Goal: Task Accomplishment & Management: Manage account settings

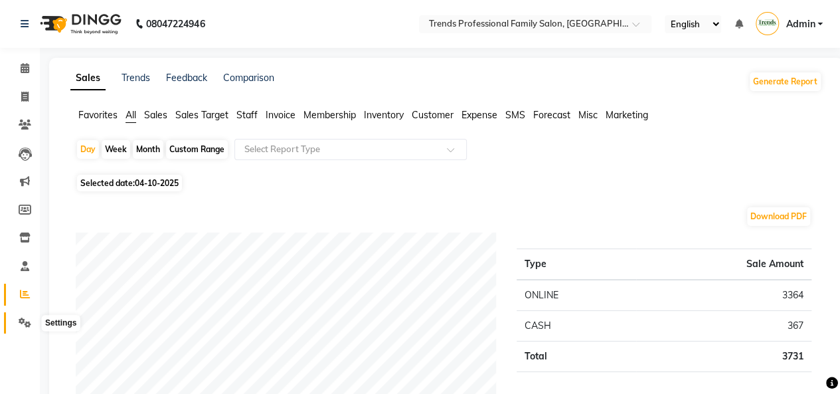
click at [19, 320] on icon at bounding box center [25, 322] width 13 height 10
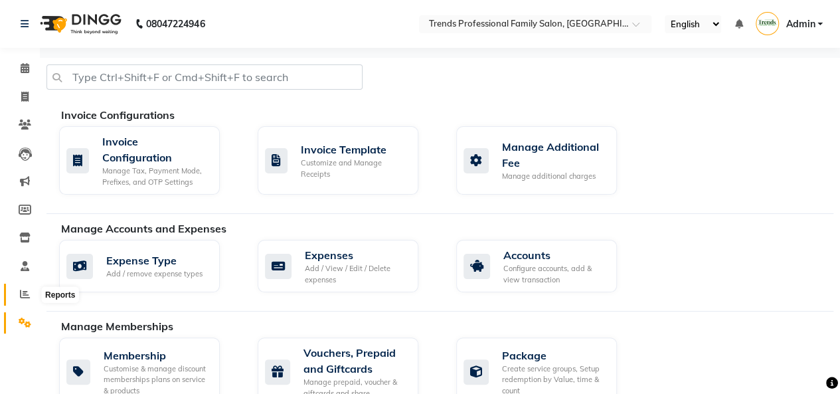
click at [26, 294] on icon at bounding box center [25, 294] width 10 height 10
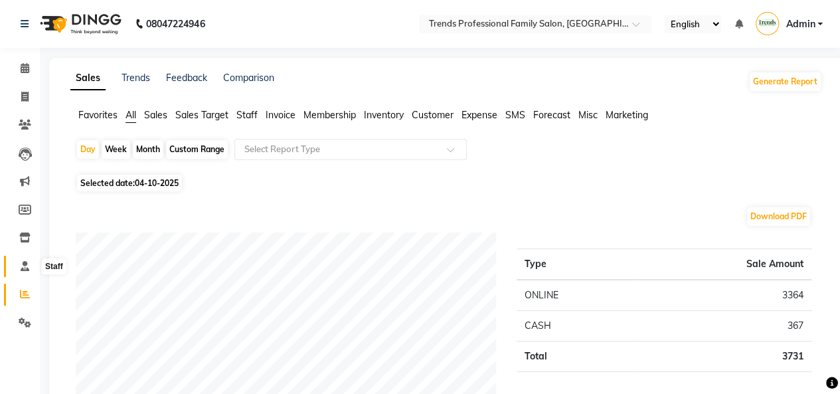
click at [28, 264] on icon at bounding box center [25, 266] width 9 height 10
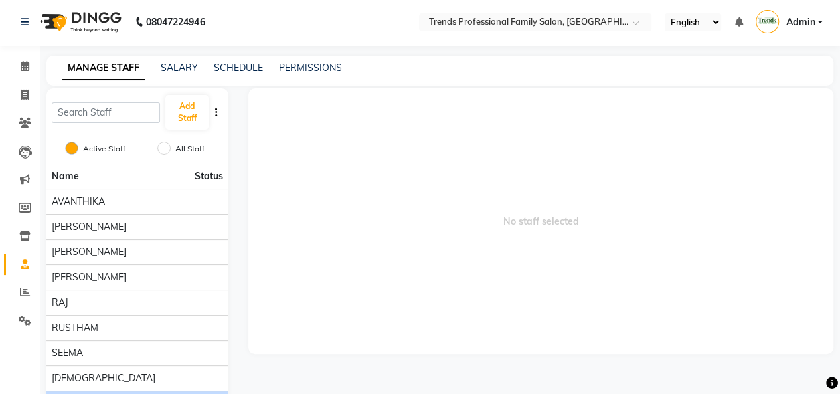
scroll to position [106, 0]
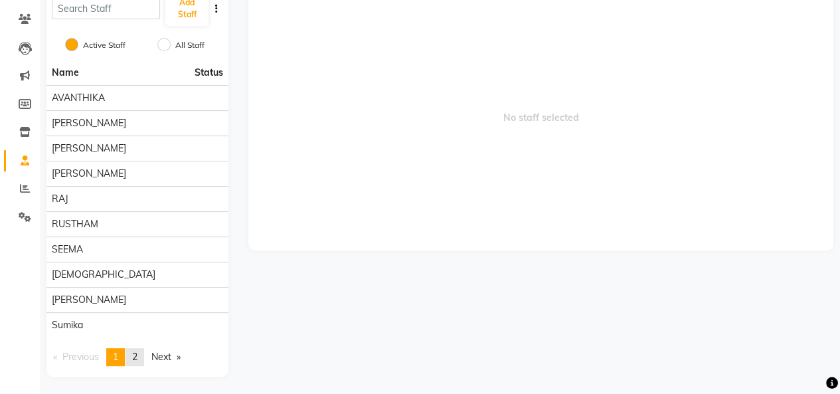
click at [137, 350] on span "2" at bounding box center [134, 356] width 5 height 12
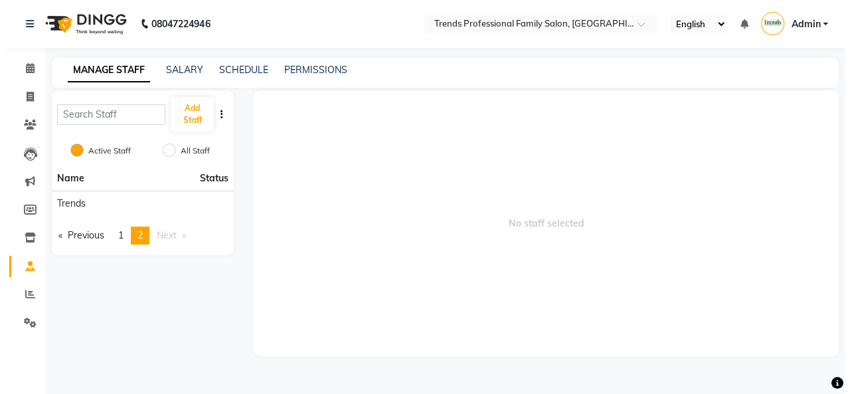
scroll to position [0, 0]
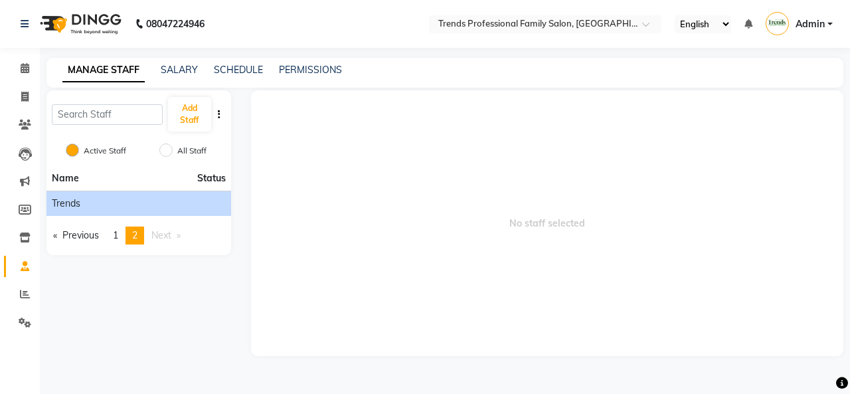
click at [74, 193] on li "Trends" at bounding box center [138, 202] width 185 height 25
click at [74, 196] on span "Trends" at bounding box center [66, 203] width 29 height 14
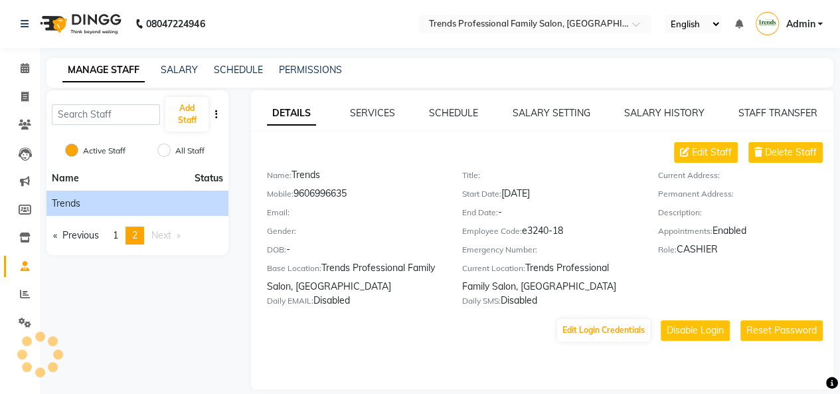
click at [74, 196] on span "Trends" at bounding box center [66, 203] width 29 height 14
click at [701, 147] on span "Edit Staff" at bounding box center [712, 152] width 40 height 14
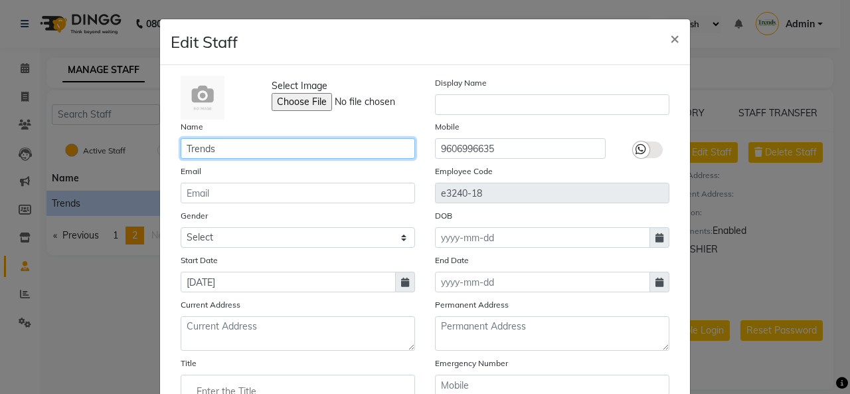
drag, startPoint x: 161, startPoint y: 149, endPoint x: 149, endPoint y: 154, distance: 13.4
click at [149, 154] on ngb-modal-window "Edit Staff × Select Image Display Name Name Trends Mobile [PHONE_NUMBER] Email …" at bounding box center [425, 197] width 850 height 394
type input "sahil"
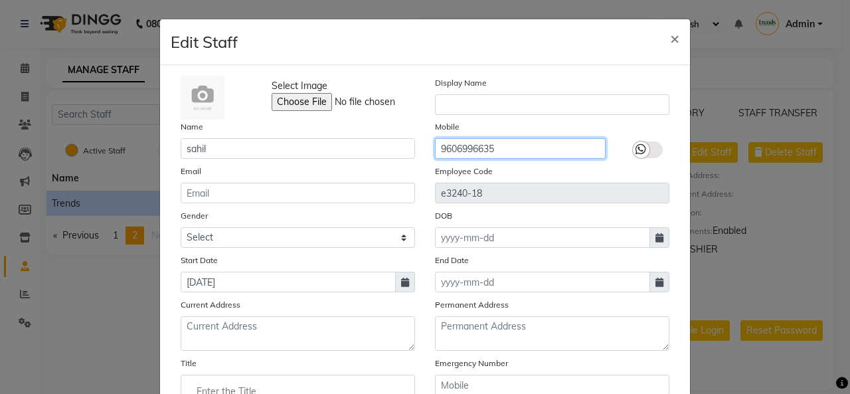
drag, startPoint x: 500, startPoint y: 147, endPoint x: 378, endPoint y: 157, distance: 122.6
click at [378, 157] on div "Name [PERSON_NAME] Mobile [PHONE_NUMBER]" at bounding box center [425, 138] width 508 height 39
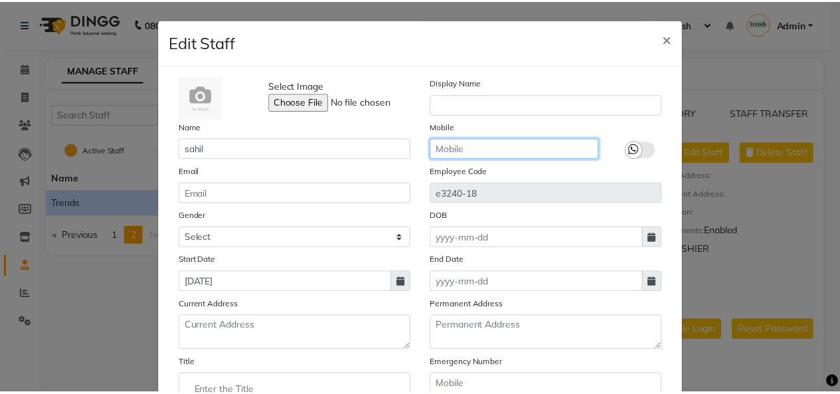
scroll to position [189, 0]
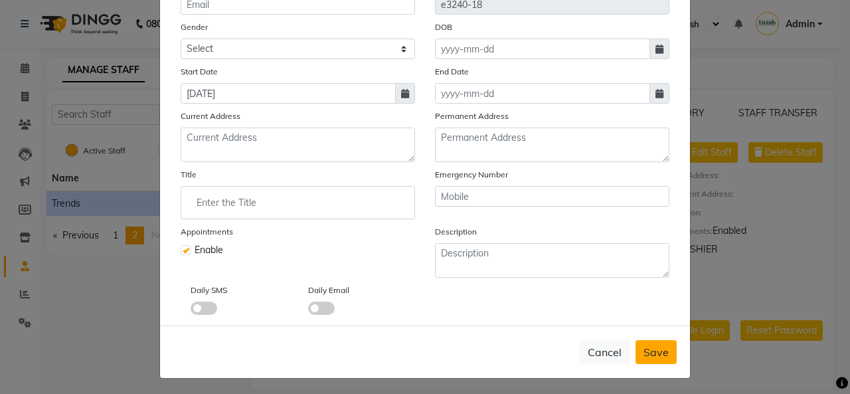
click at [648, 345] on span "Save" at bounding box center [655, 351] width 25 height 13
checkbox input "false"
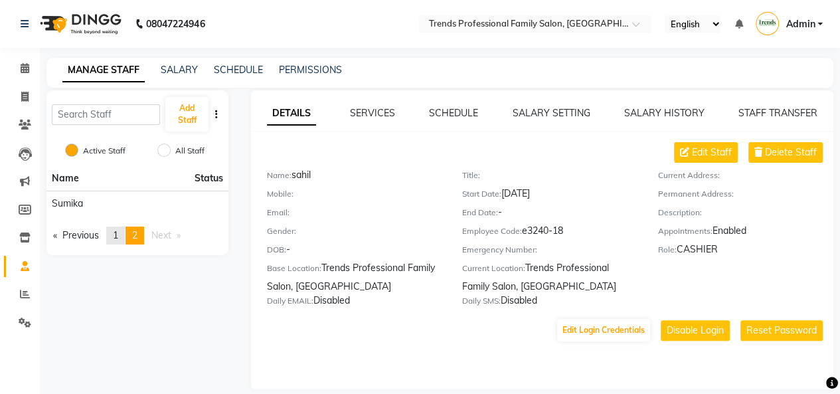
click at [118, 237] on span "1" at bounding box center [115, 235] width 5 height 12
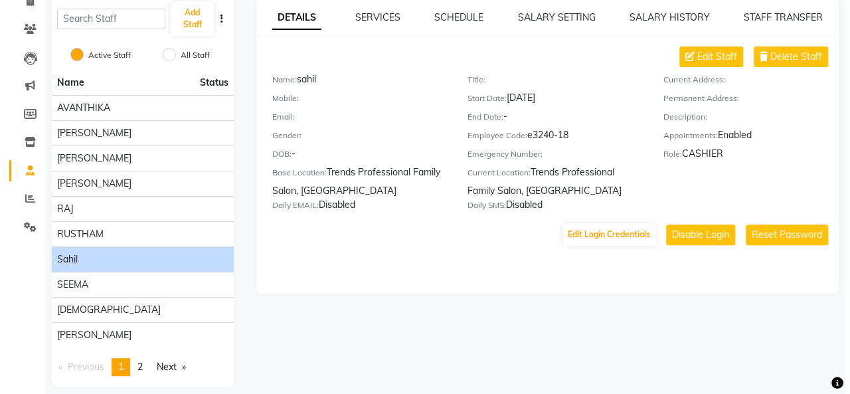
scroll to position [0, 0]
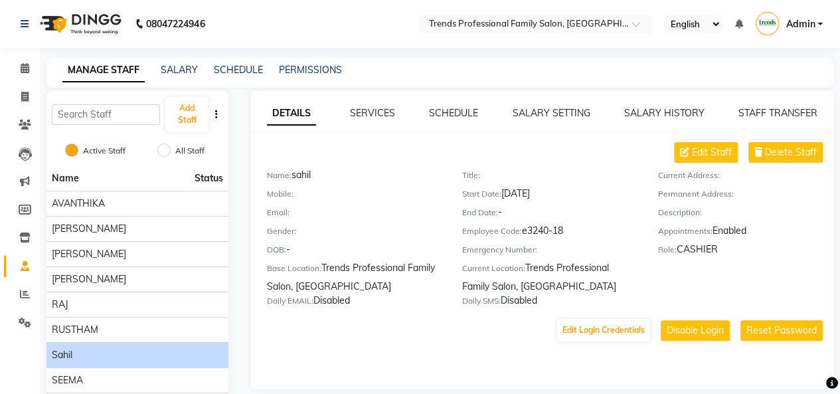
click at [451, 56] on div "08047224946 Select Location × Trends Professional Family Salon, Nelamangala Eng…" at bounding box center [420, 251] width 840 height 502
click at [373, 114] on link "SERVICES" at bounding box center [372, 113] width 45 height 12
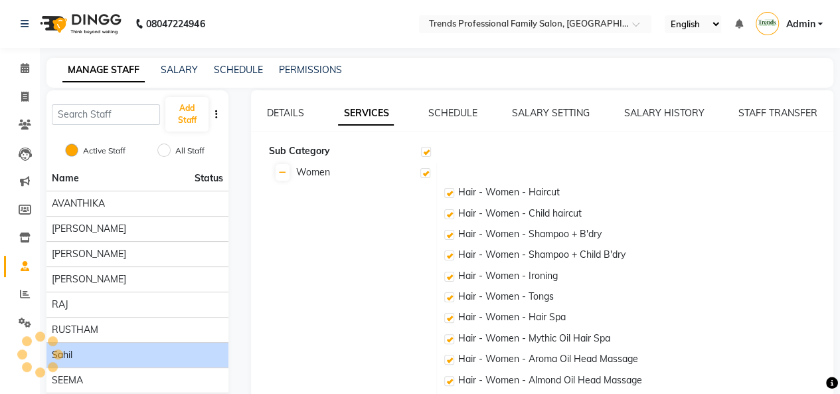
checkbox input "true"
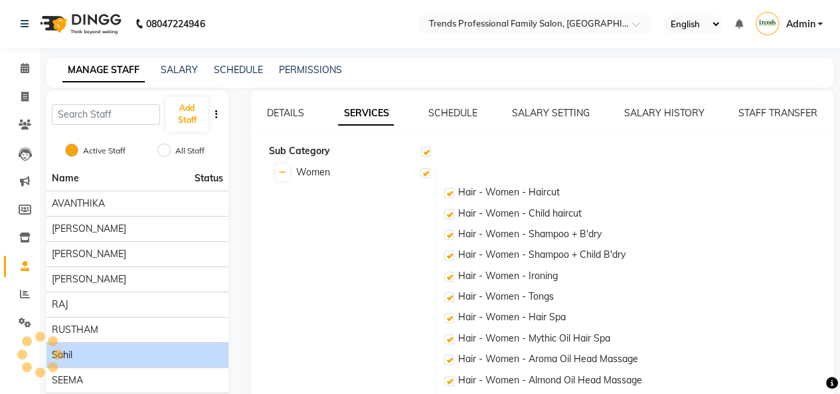
checkbox input "true"
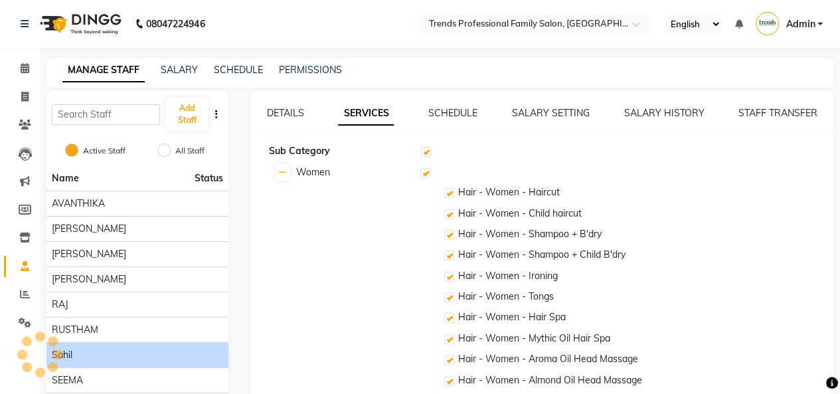
checkbox input "true"
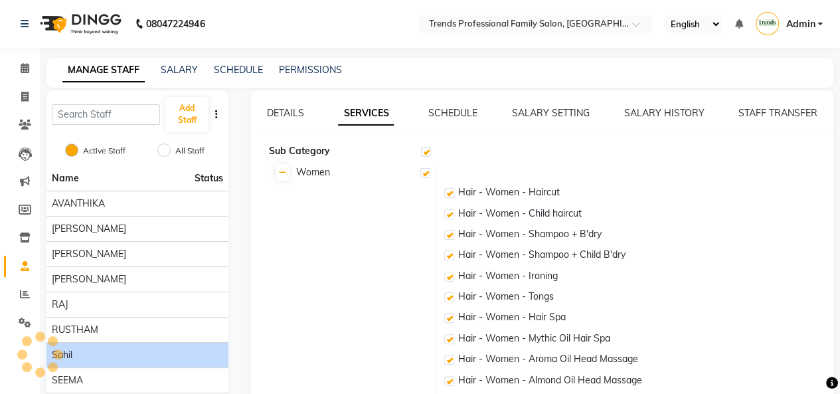
checkbox input "true"
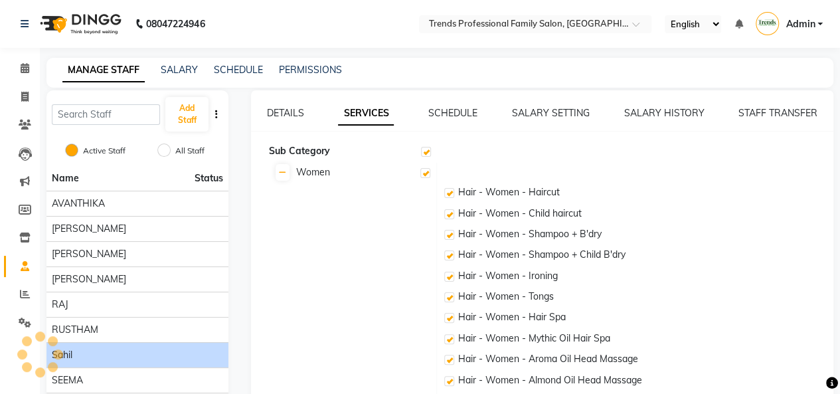
checkbox input "true"
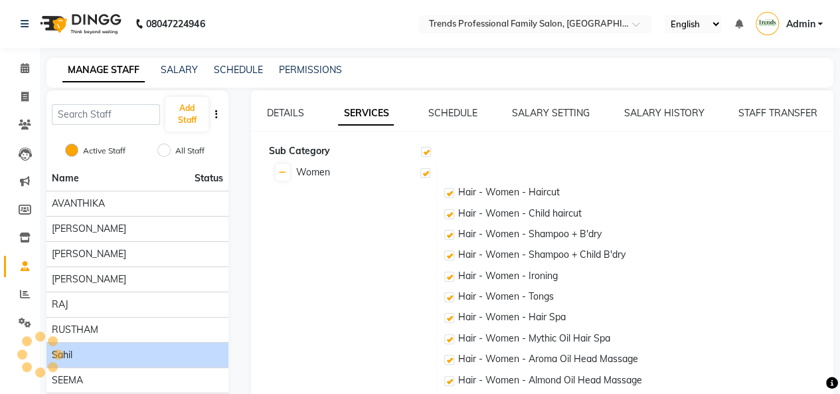
checkbox input "true"
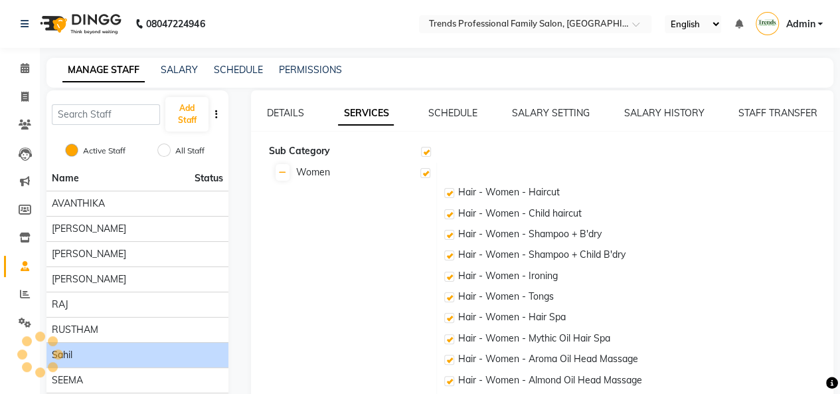
checkbox input "true"
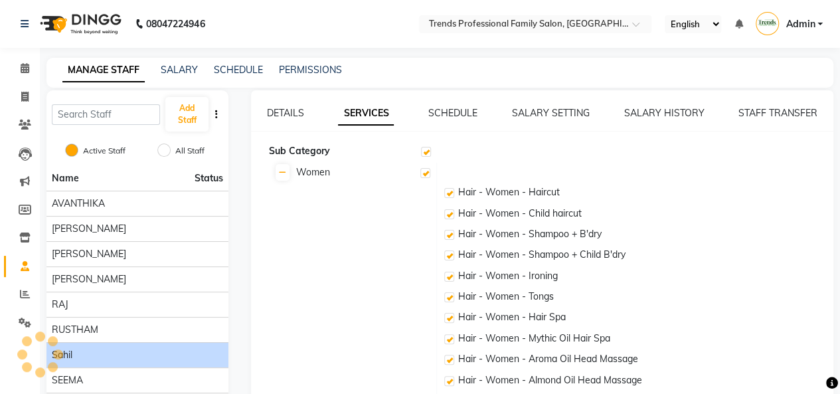
checkbox input "true"
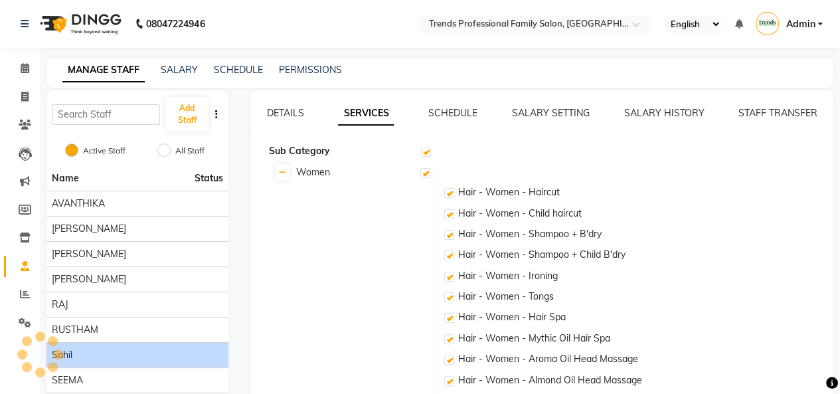
checkbox input "true"
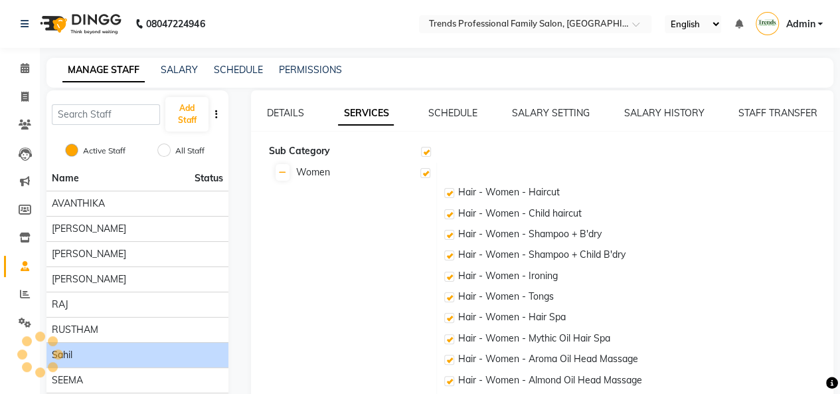
checkbox input "true"
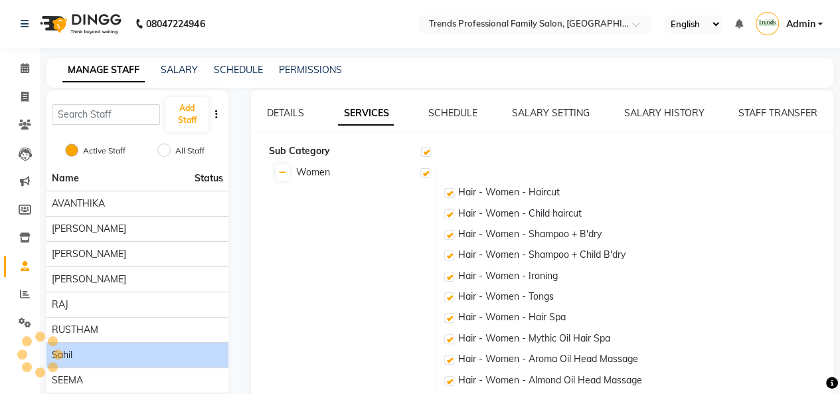
checkbox input "true"
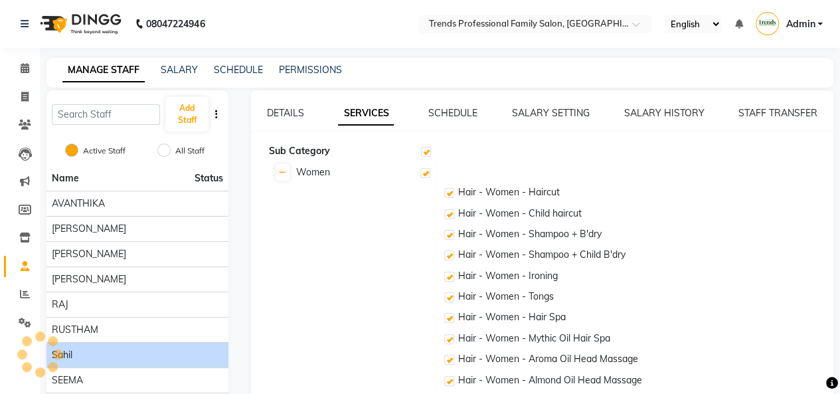
checkbox input "true"
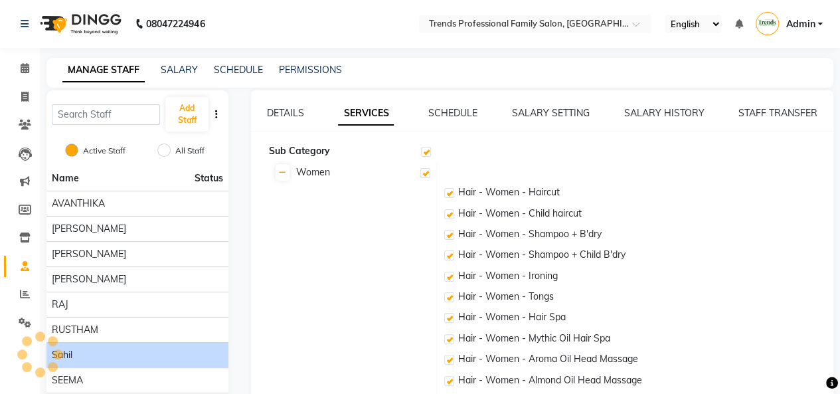
checkbox input "true"
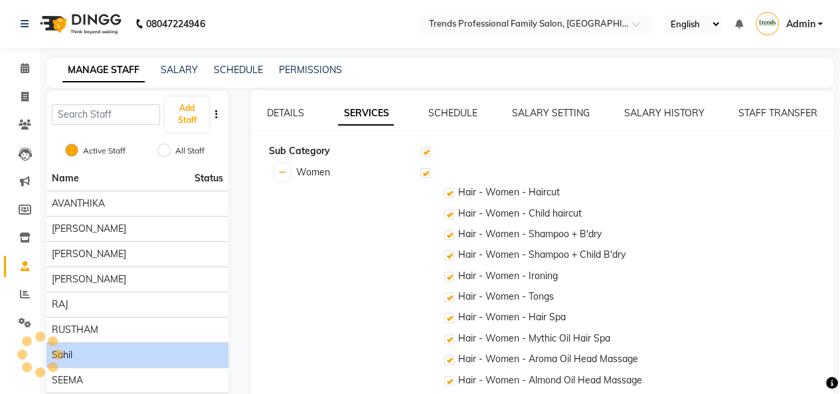
checkbox input "true"
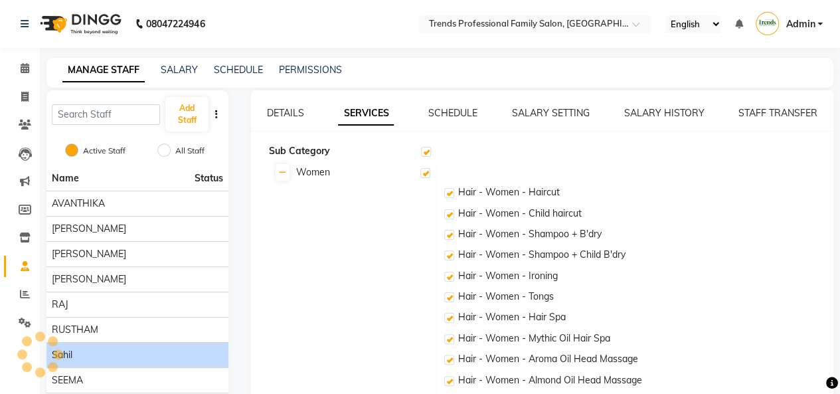
checkbox input "true"
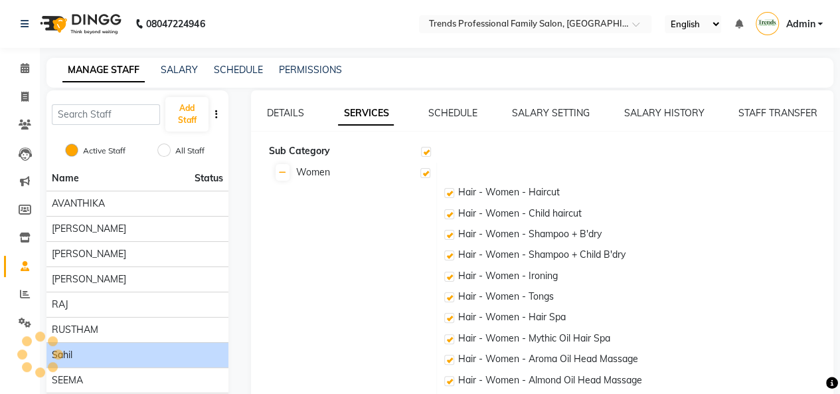
checkbox input "true"
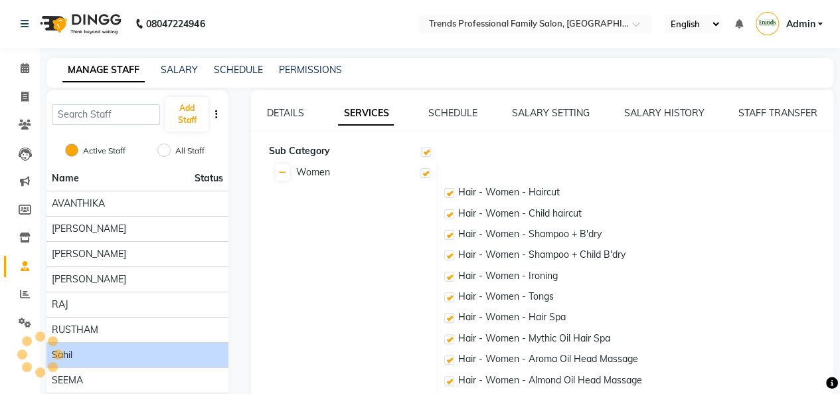
checkbox input "true"
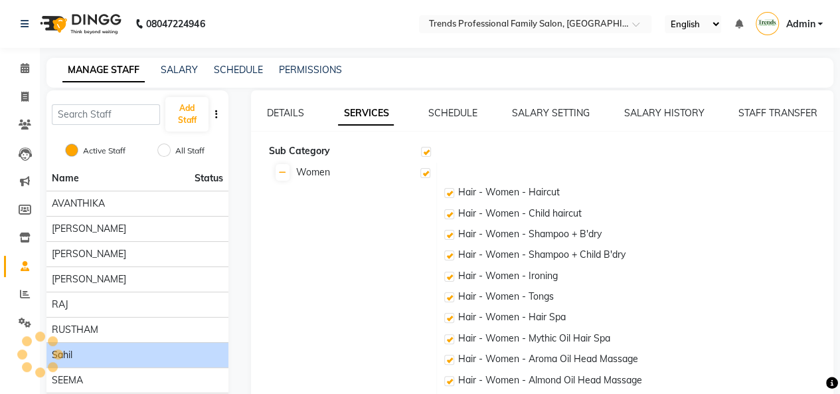
checkbox input "true"
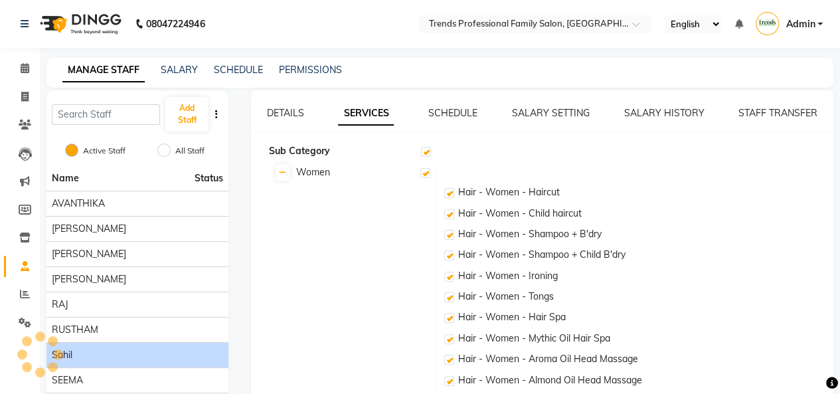
checkbox input "true"
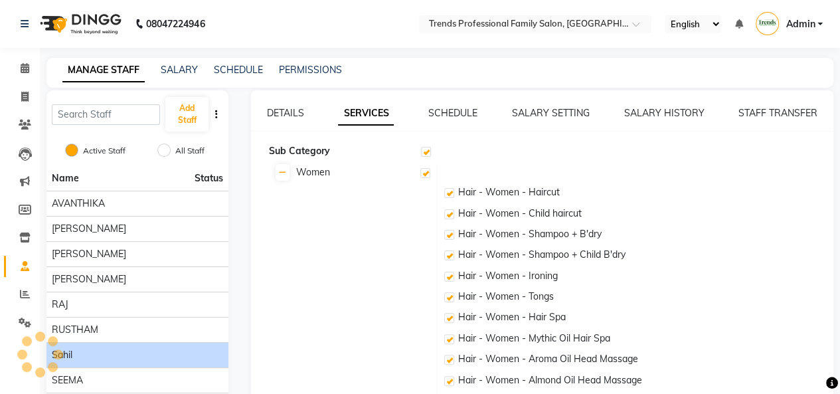
checkbox input "true"
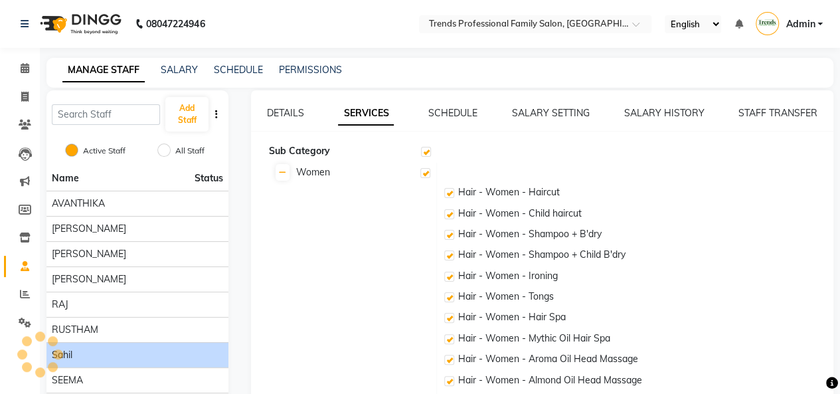
checkbox input "true"
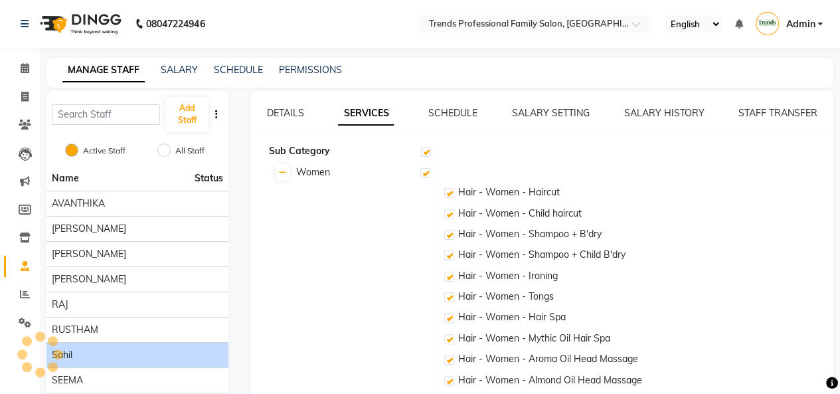
checkbox input "true"
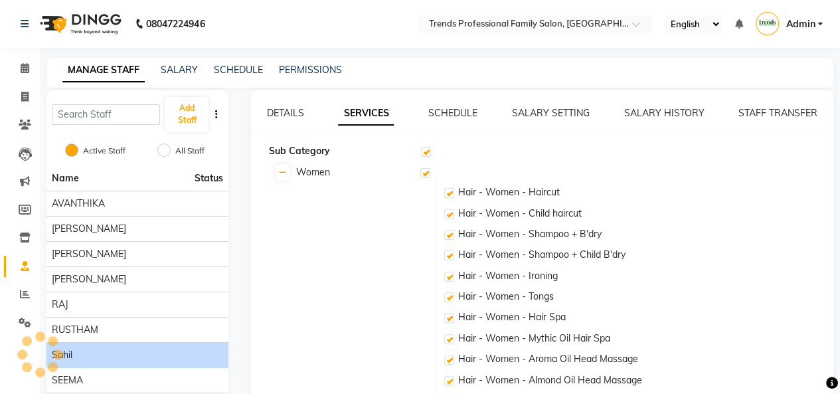
checkbox input "true"
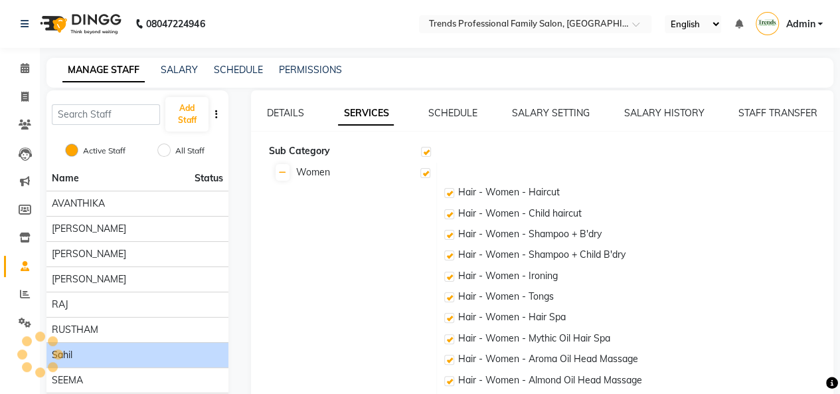
checkbox input "true"
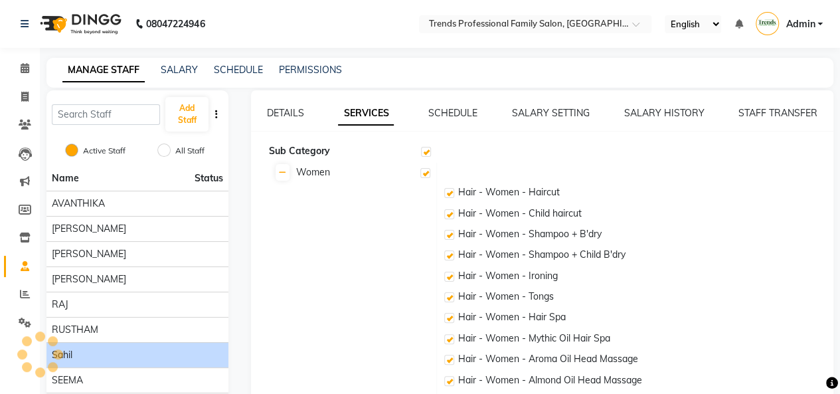
checkbox input "true"
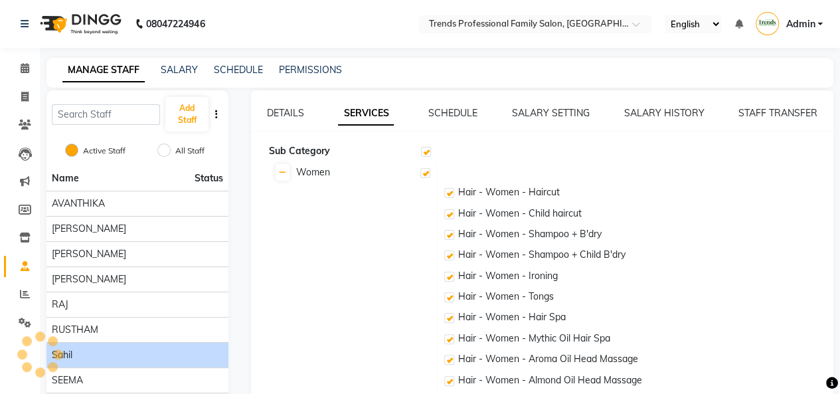
checkbox input "true"
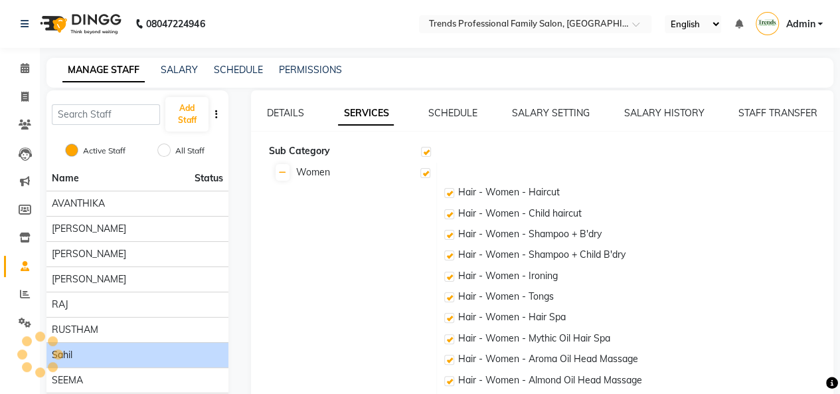
checkbox input "true"
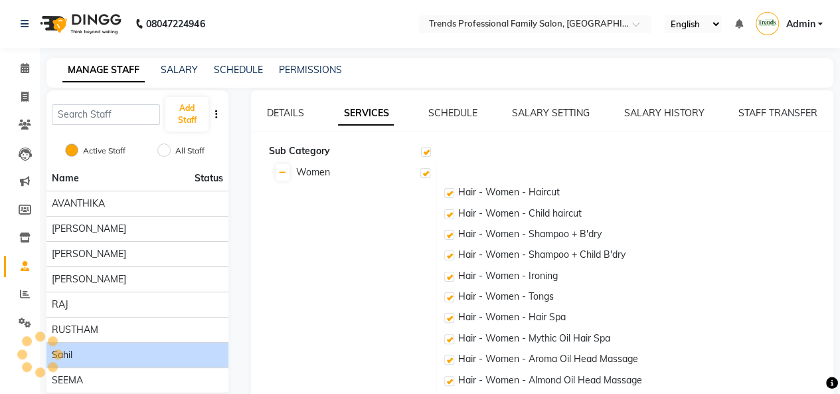
checkbox input "true"
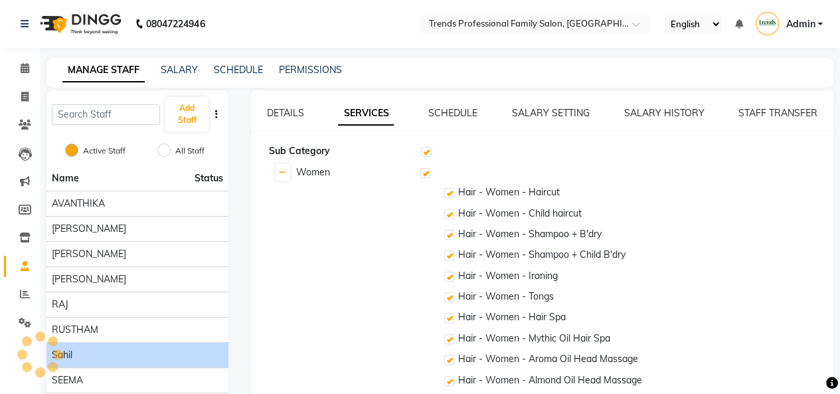
checkbox input "true"
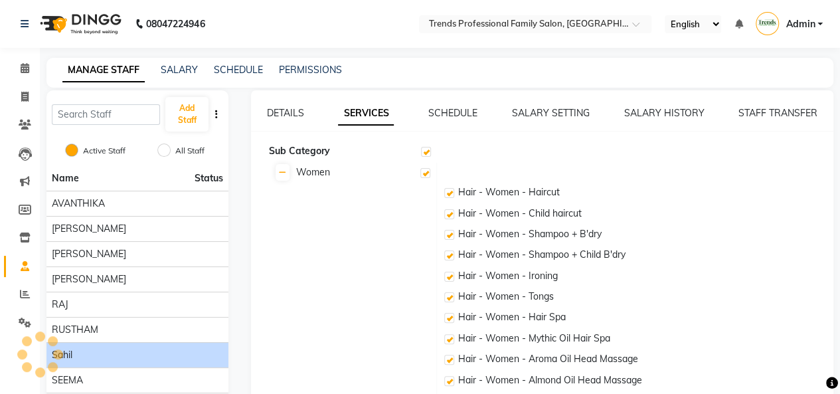
checkbox input "true"
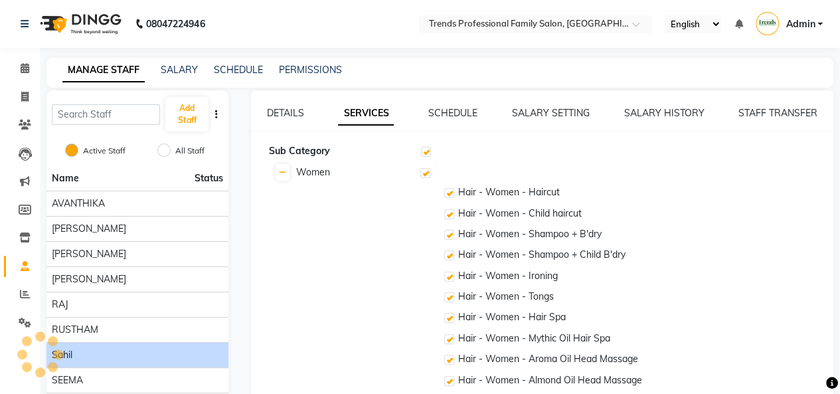
checkbox input "true"
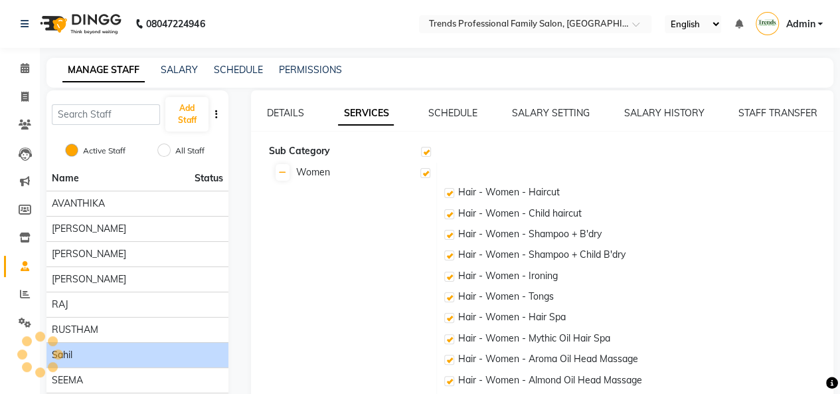
checkbox input "true"
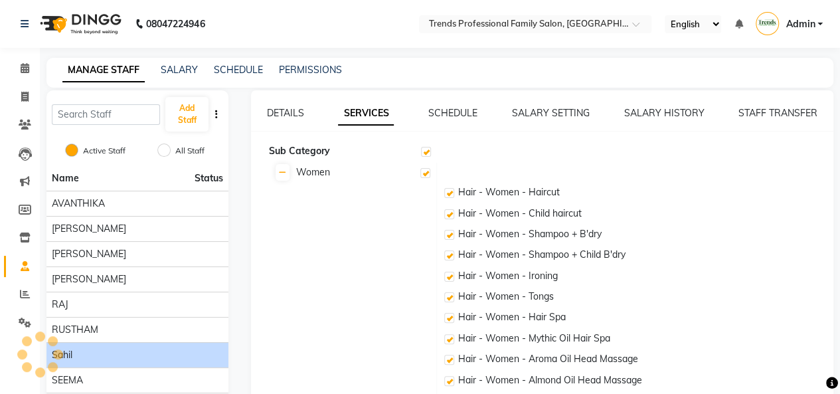
checkbox input "true"
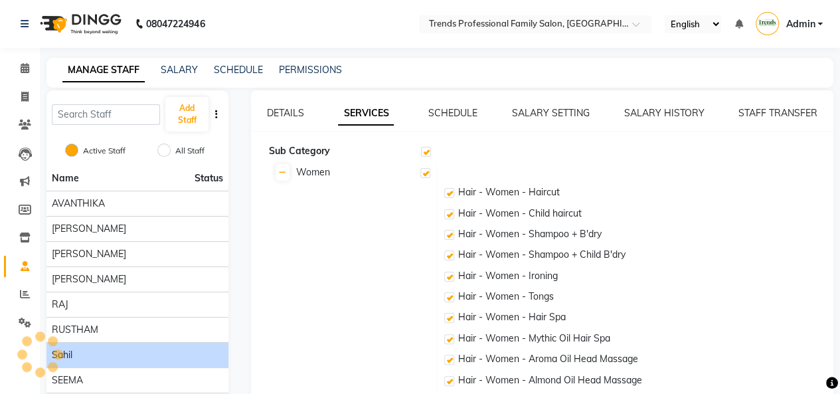
checkbox input "true"
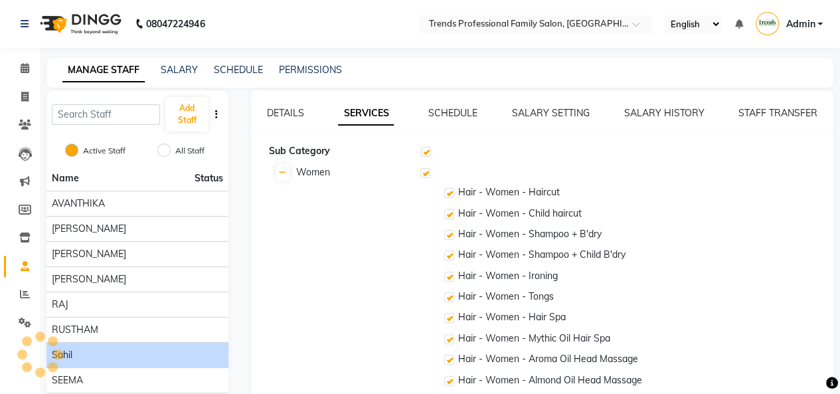
checkbox input "true"
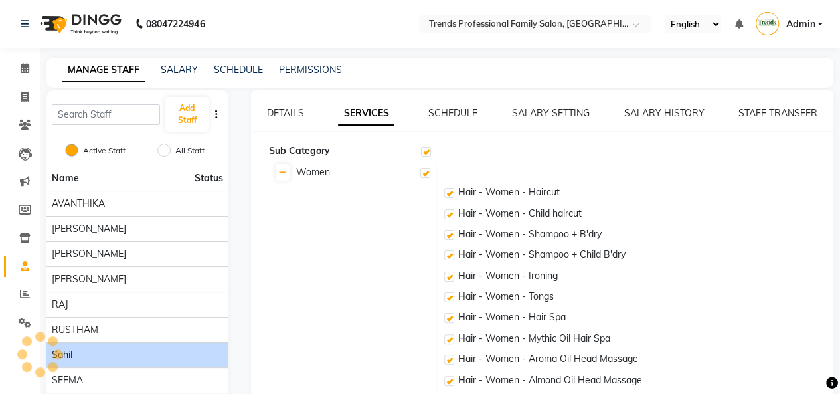
checkbox input "true"
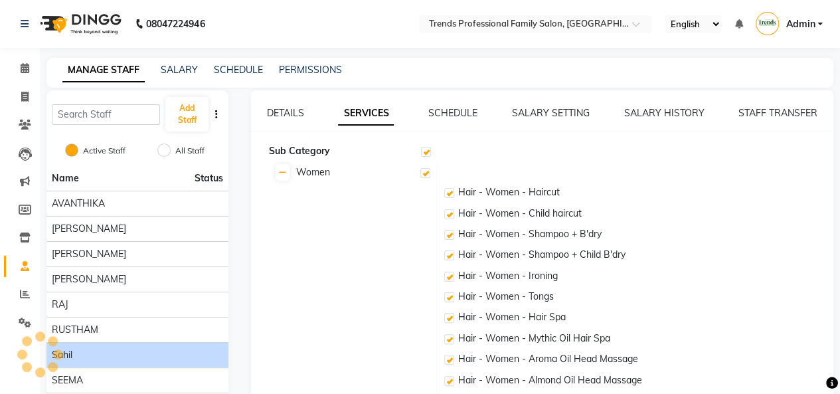
checkbox input "true"
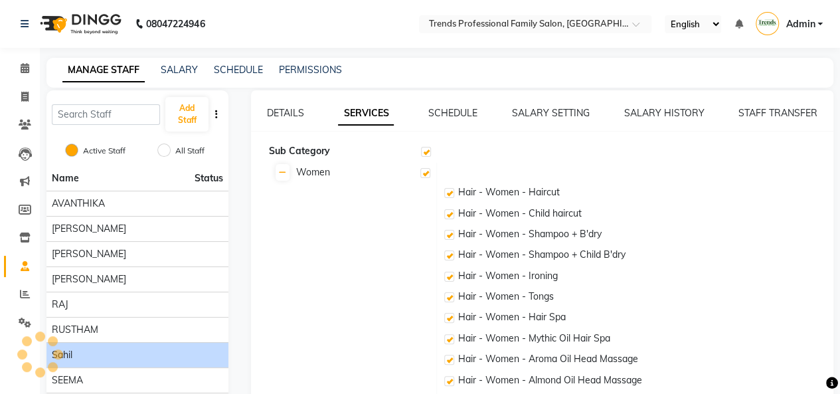
checkbox input "true"
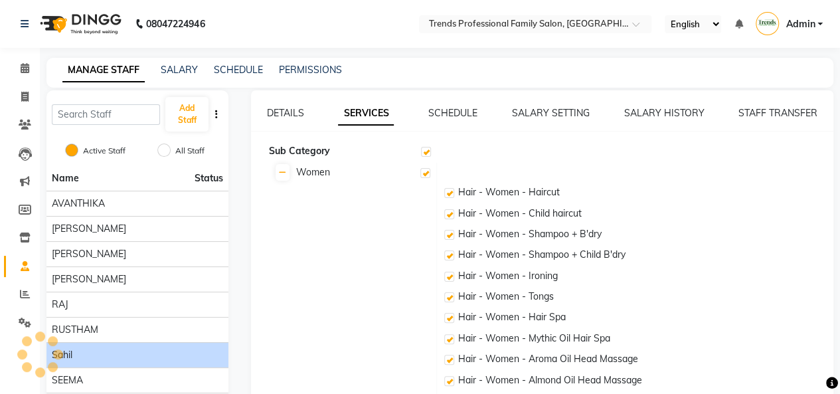
checkbox input "true"
click at [80, 356] on div "sahil" at bounding box center [137, 355] width 171 height 14
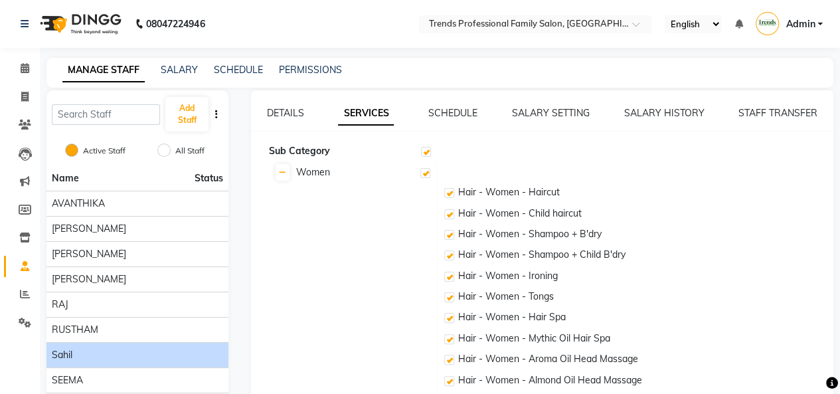
click at [78, 356] on div "sahil" at bounding box center [137, 355] width 171 height 14
click at [281, 108] on link "DETAILS" at bounding box center [285, 113] width 37 height 12
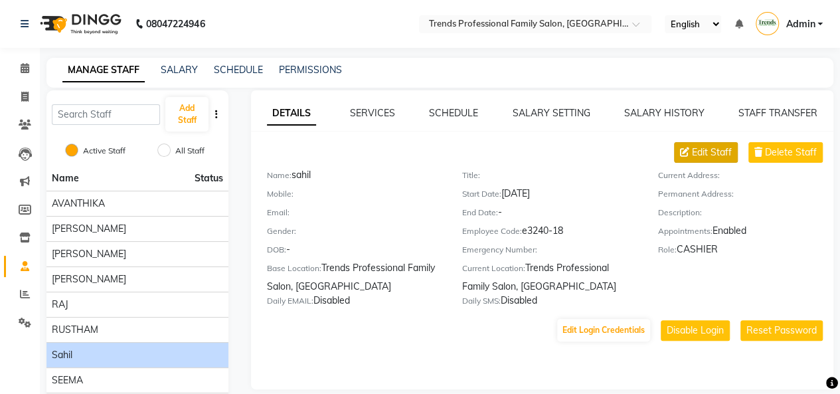
click at [708, 145] on span "Edit Staff" at bounding box center [712, 152] width 40 height 14
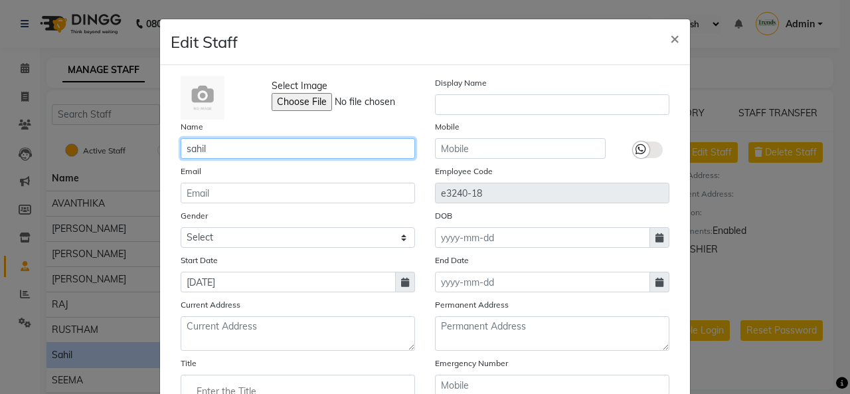
drag, startPoint x: 210, startPoint y: 148, endPoint x: 167, endPoint y: 154, distance: 42.9
click at [171, 154] on div "Name [PERSON_NAME]" at bounding box center [298, 138] width 254 height 39
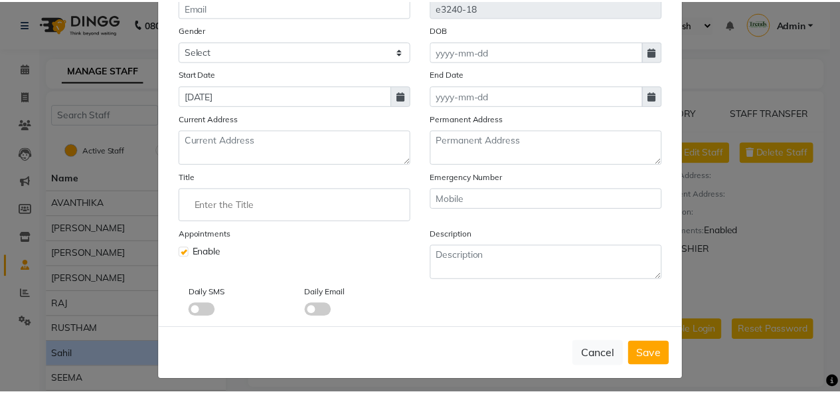
scroll to position [189, 0]
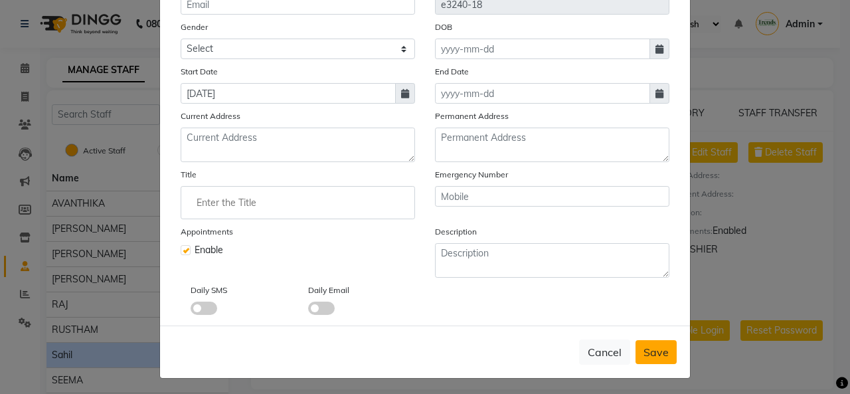
click at [653, 352] on span "Save" at bounding box center [655, 351] width 25 height 13
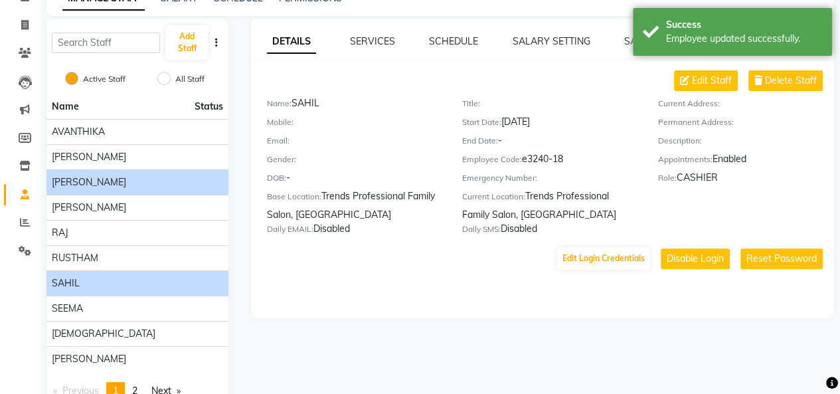
scroll to position [106, 0]
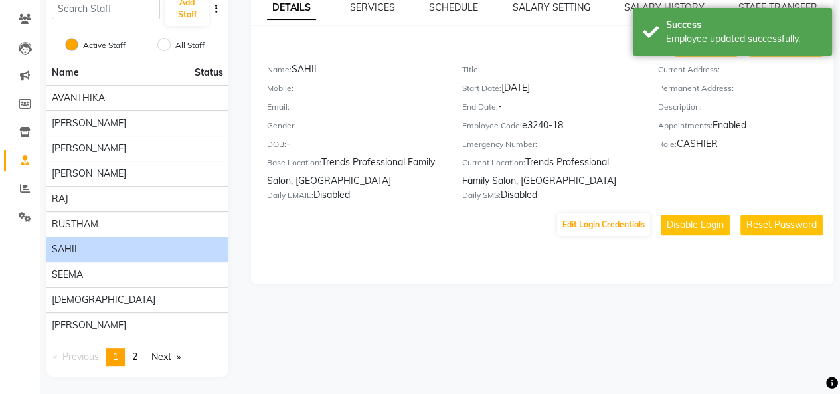
drag, startPoint x: 80, startPoint y: 192, endPoint x: 328, endPoint y: 224, distance: 249.7
click at [373, 236] on div "Edit Login Credentials Disable Login Reset Password" at bounding box center [542, 224] width 582 height 25
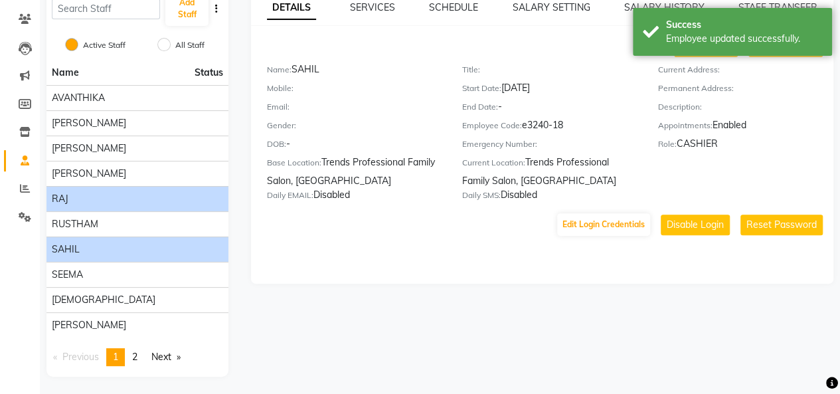
click at [80, 192] on div "RAJ" at bounding box center [137, 199] width 171 height 14
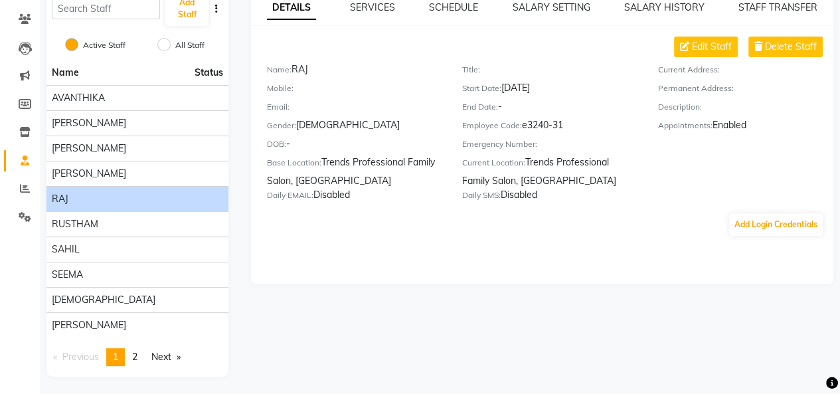
click at [95, 189] on li "RAJ" at bounding box center [137, 198] width 182 height 25
click at [781, 45] on span "Delete Staff" at bounding box center [791, 47] width 52 height 14
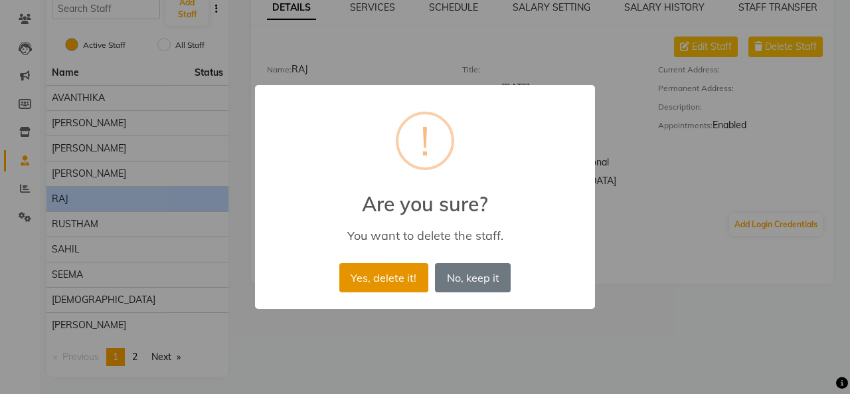
click at [383, 276] on button "Yes, delete it!" at bounding box center [383, 277] width 89 height 29
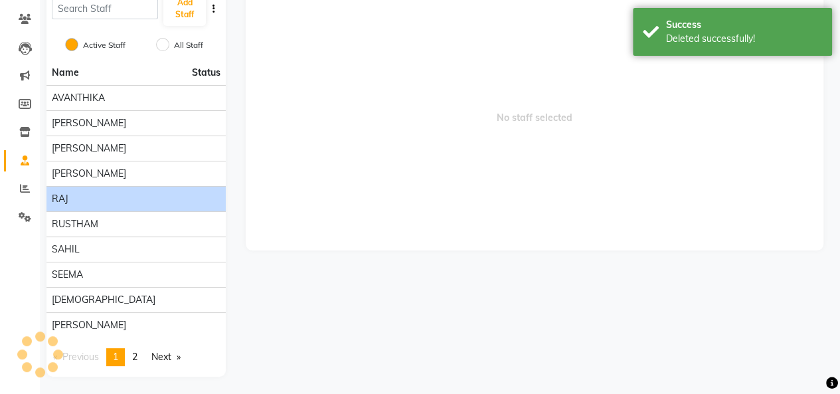
scroll to position [77, 0]
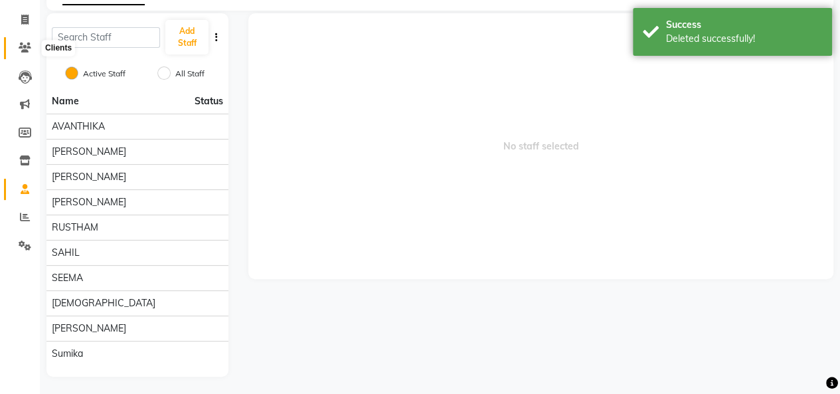
click at [17, 42] on span at bounding box center [24, 47] width 23 height 15
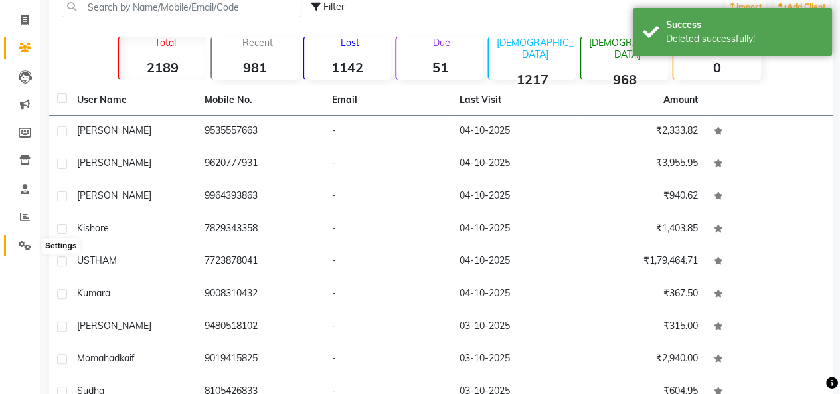
click at [17, 250] on span at bounding box center [24, 245] width 23 height 15
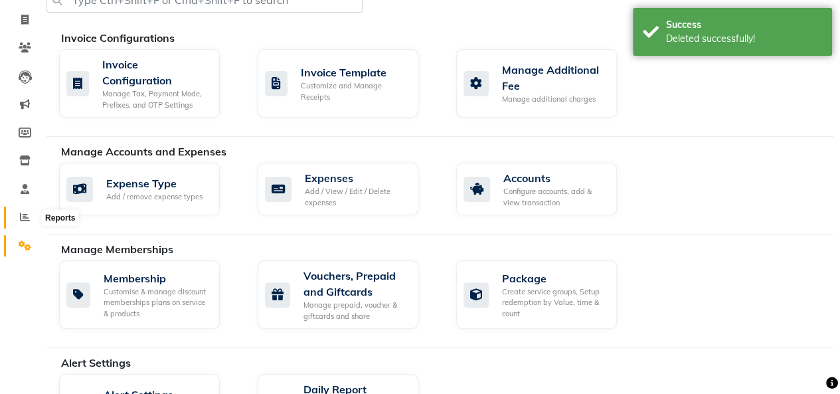
click at [31, 215] on span at bounding box center [24, 217] width 23 height 15
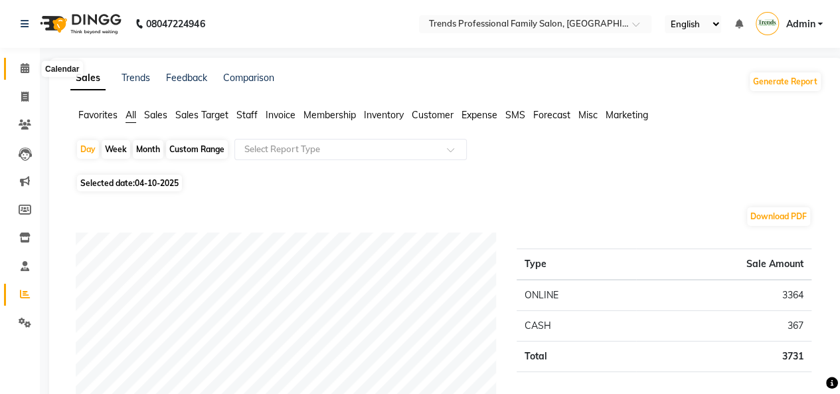
click at [25, 64] on icon at bounding box center [25, 68] width 9 height 10
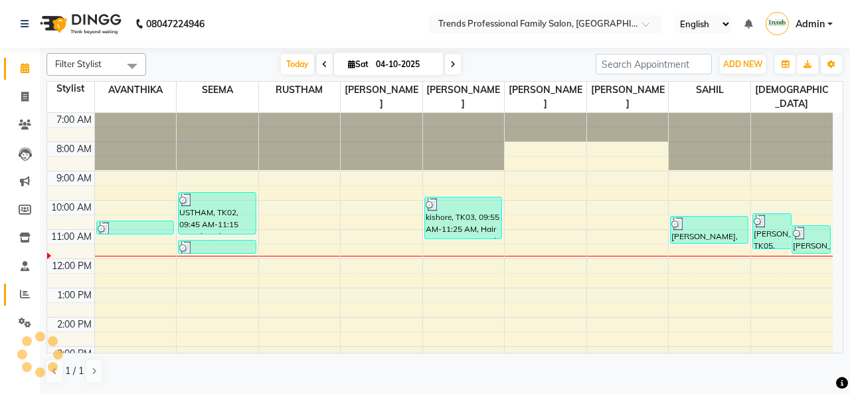
scroll to position [115, 0]
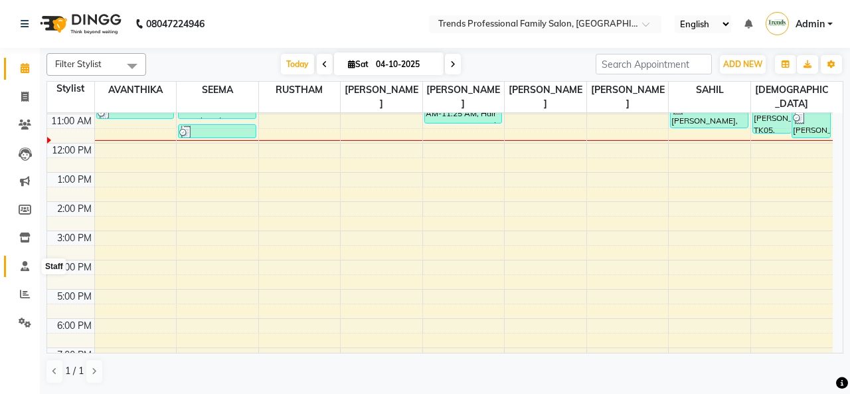
click at [23, 262] on icon at bounding box center [25, 266] width 9 height 10
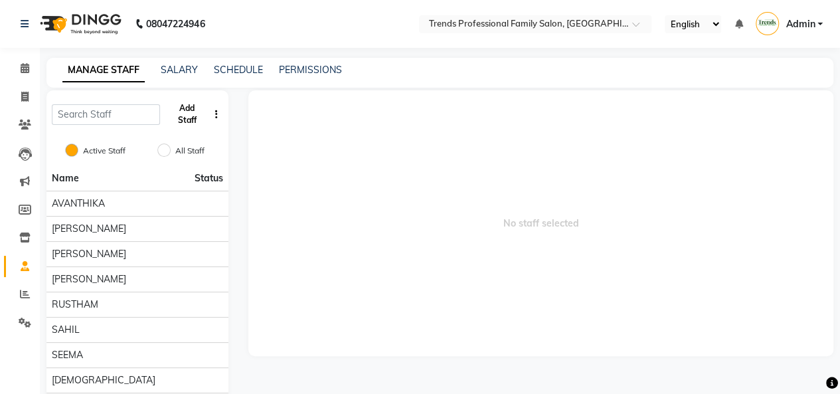
click at [179, 110] on button "Add Staff" at bounding box center [186, 114] width 42 height 35
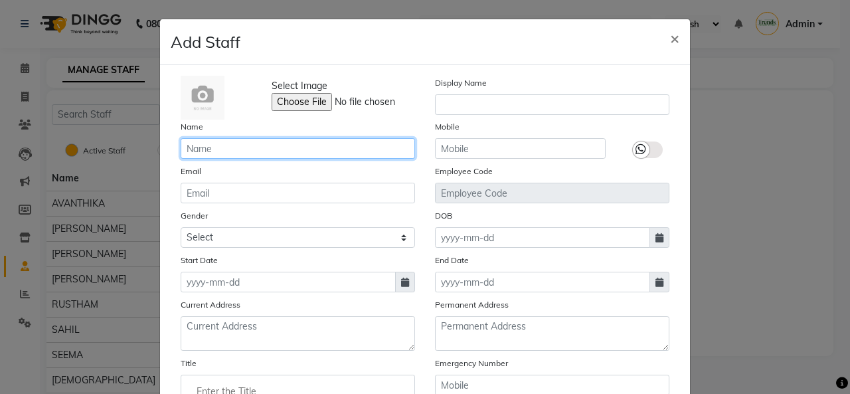
click at [263, 149] on input "text" at bounding box center [298, 148] width 234 height 21
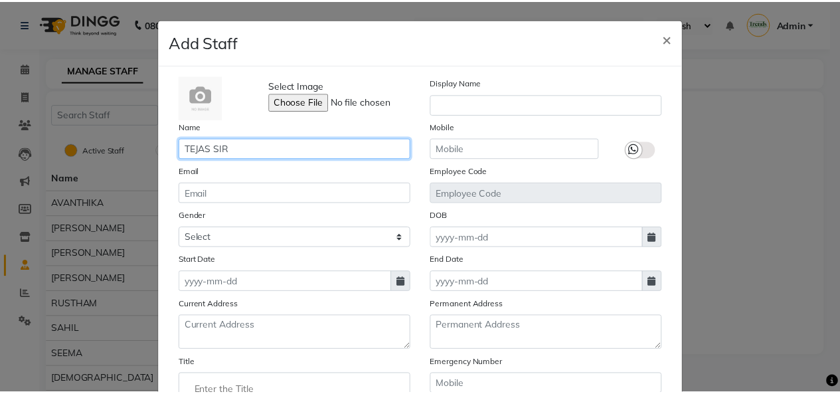
scroll to position [189, 0]
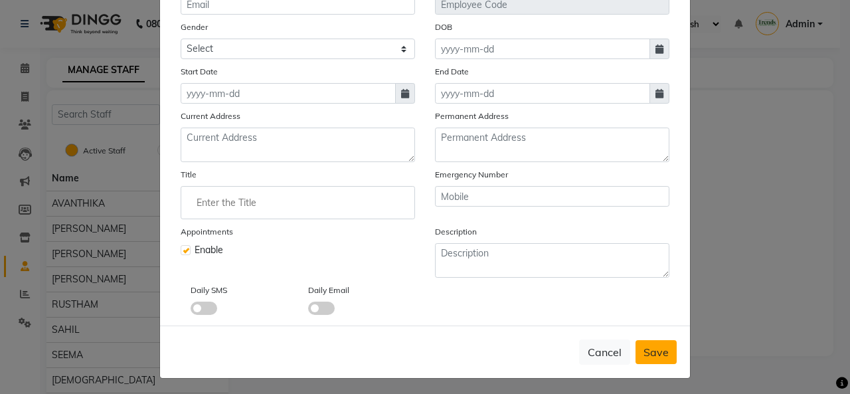
click at [649, 346] on span "Save" at bounding box center [655, 351] width 25 height 13
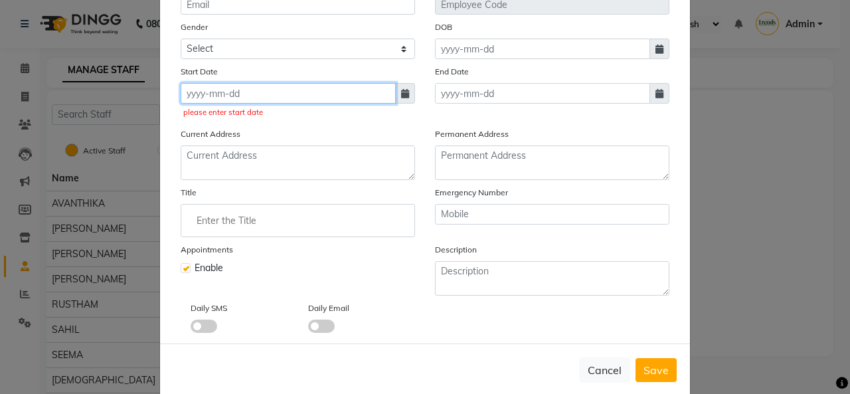
click at [240, 94] on input at bounding box center [288, 93] width 215 height 21
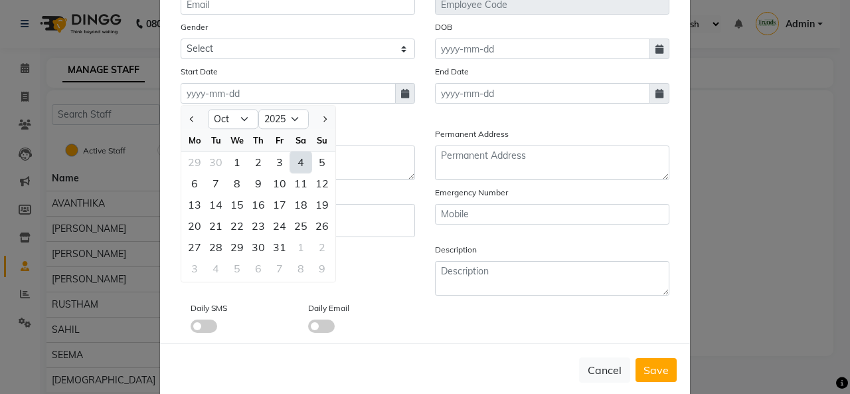
click at [291, 156] on div "4" at bounding box center [300, 161] width 21 height 21
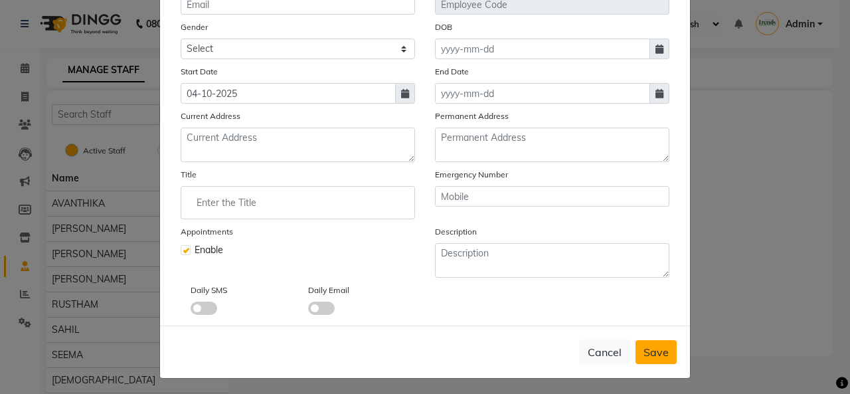
click at [648, 351] on span "Save" at bounding box center [655, 351] width 25 height 13
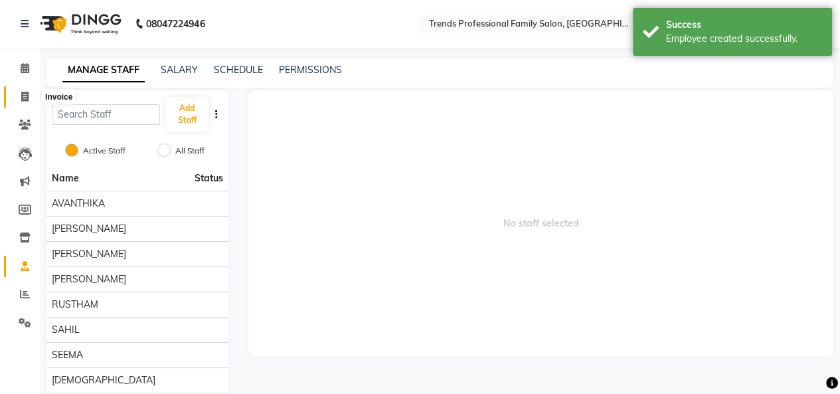
click at [26, 98] on icon at bounding box center [24, 97] width 7 height 10
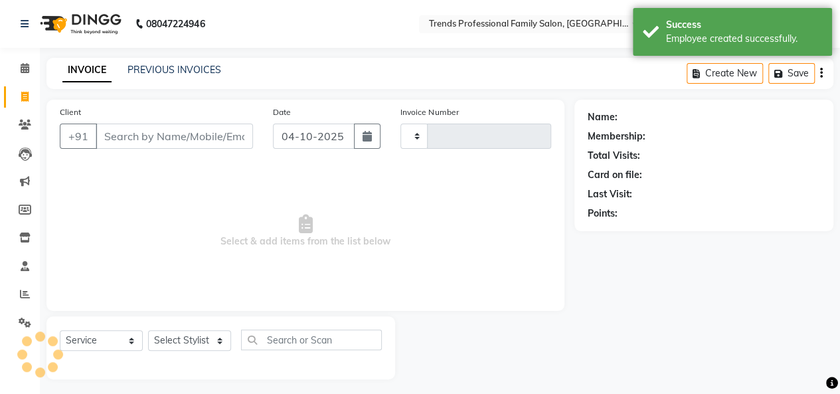
scroll to position [5, 0]
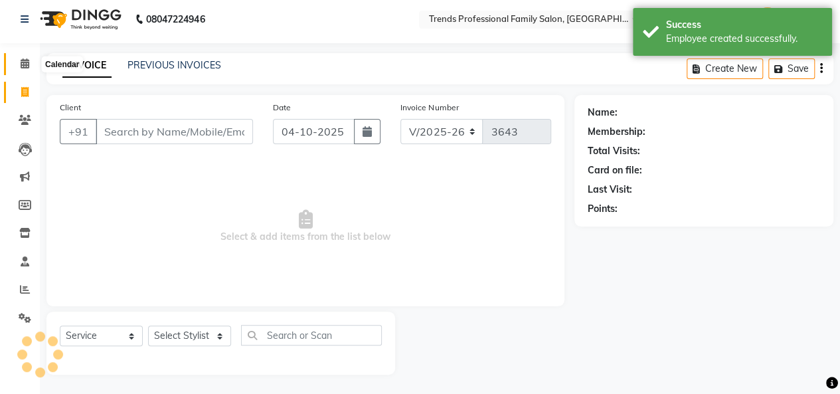
click at [27, 63] on icon at bounding box center [25, 63] width 9 height 10
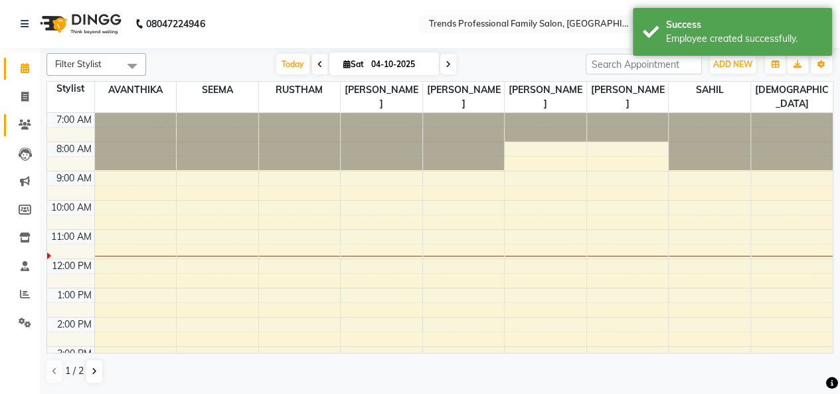
scroll to position [115, 0]
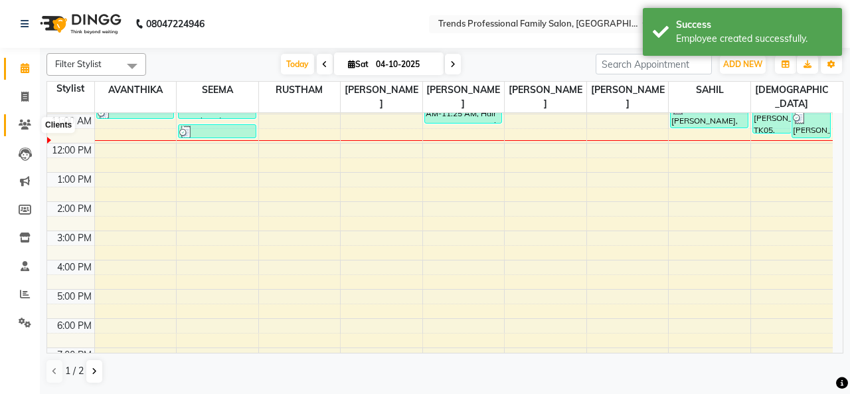
click at [28, 128] on icon at bounding box center [25, 124] width 13 height 10
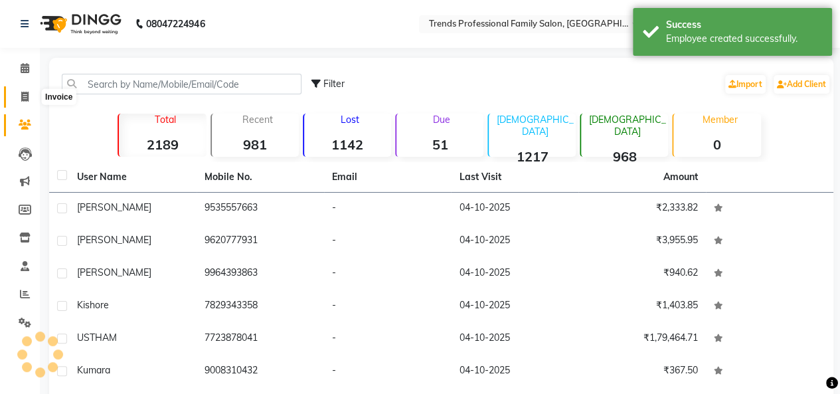
click at [22, 90] on span at bounding box center [24, 97] width 23 height 15
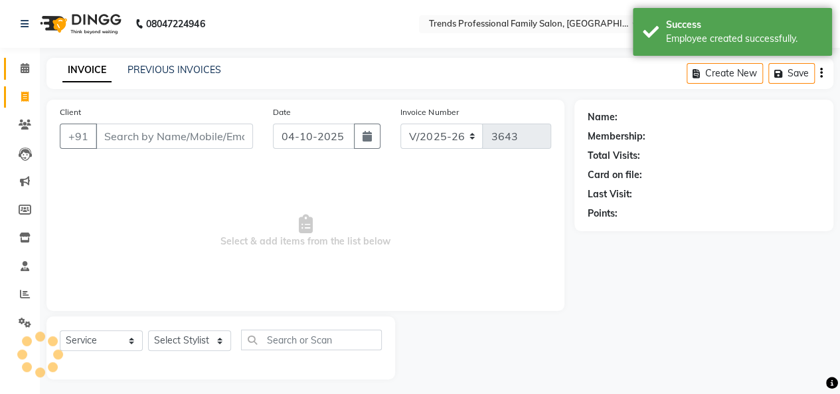
scroll to position [5, 0]
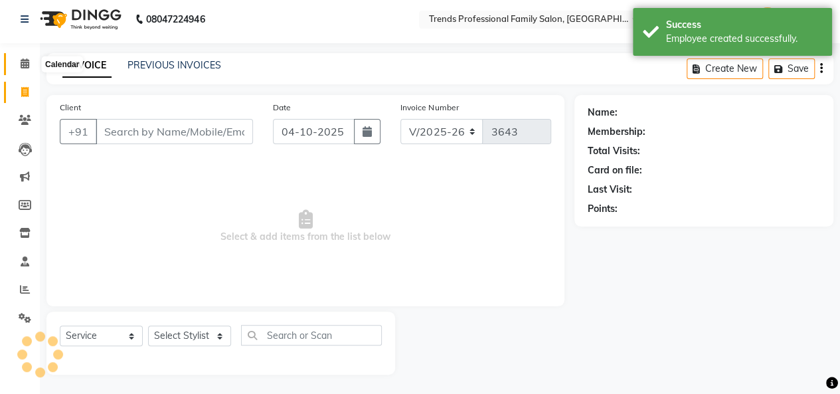
click at [32, 62] on span at bounding box center [24, 63] width 23 height 15
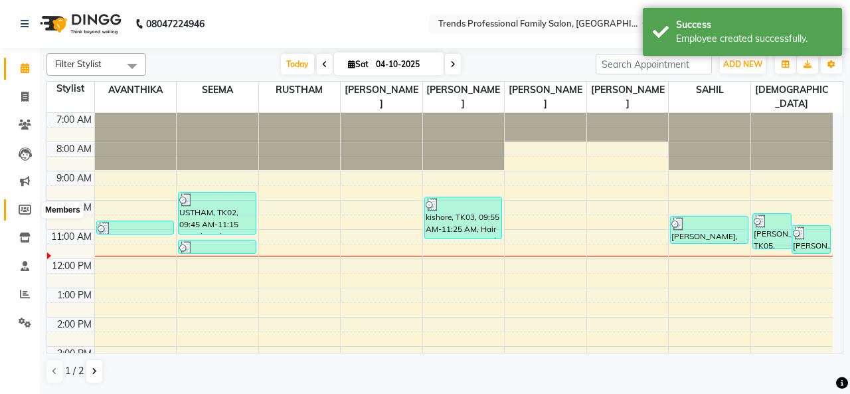
click at [23, 210] on icon at bounding box center [25, 209] width 13 height 10
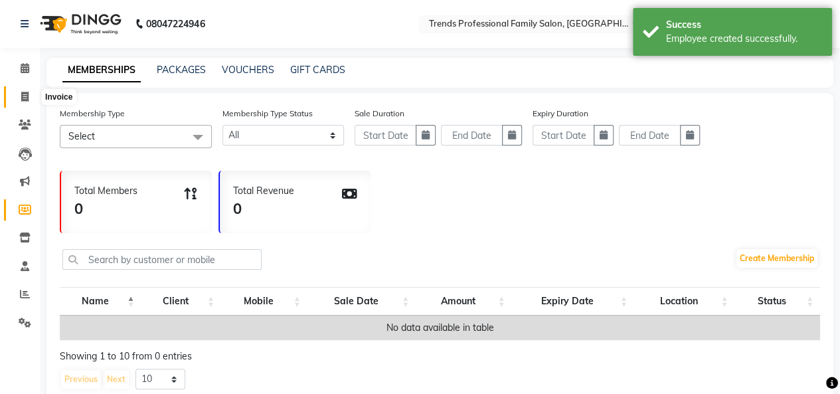
click at [22, 98] on icon at bounding box center [24, 97] width 7 height 10
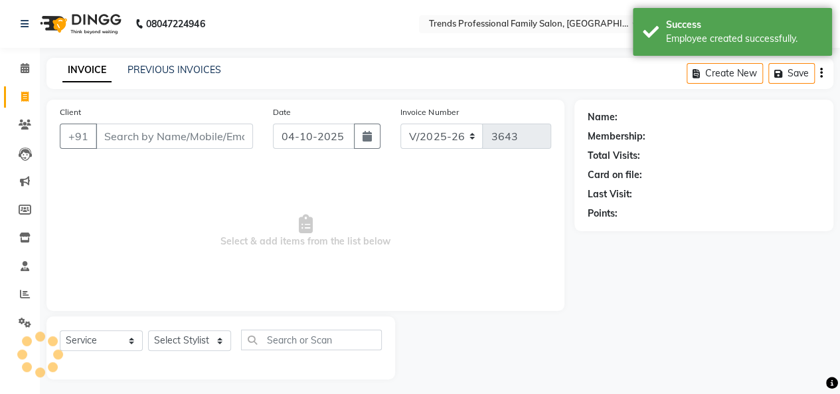
scroll to position [5, 0]
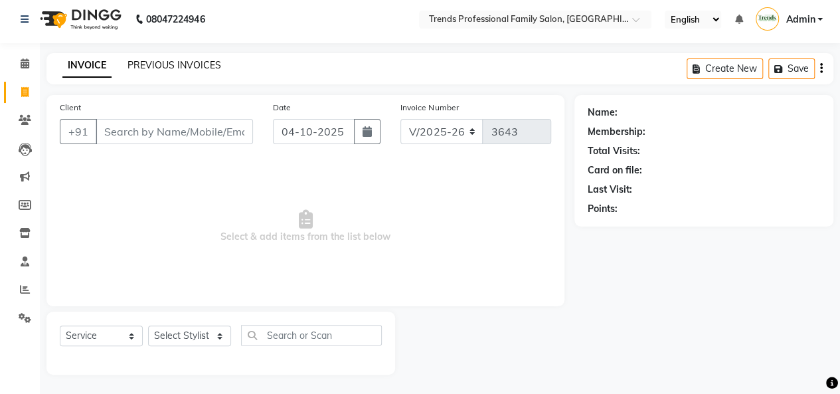
click at [187, 66] on link "PREVIOUS INVOICES" at bounding box center [174, 65] width 94 height 12
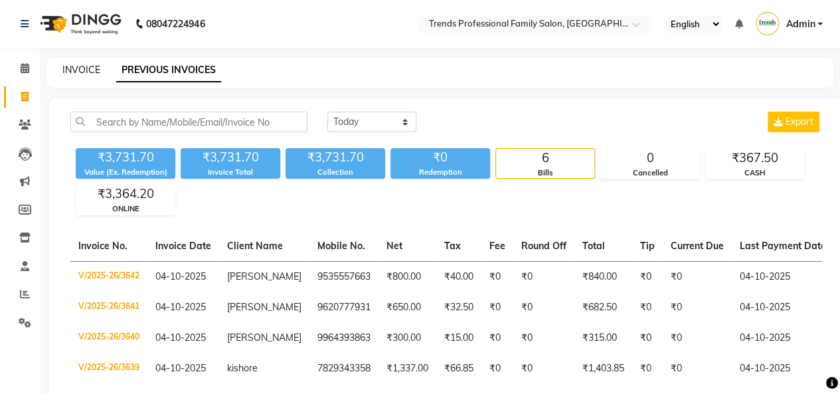
click at [96, 64] on link "INVOICE" at bounding box center [81, 70] width 38 height 12
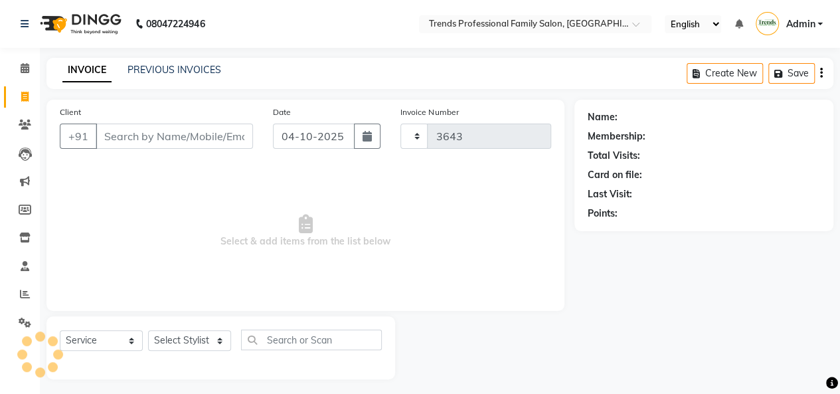
scroll to position [5, 0]
